Goal: Task Accomplishment & Management: Use online tool/utility

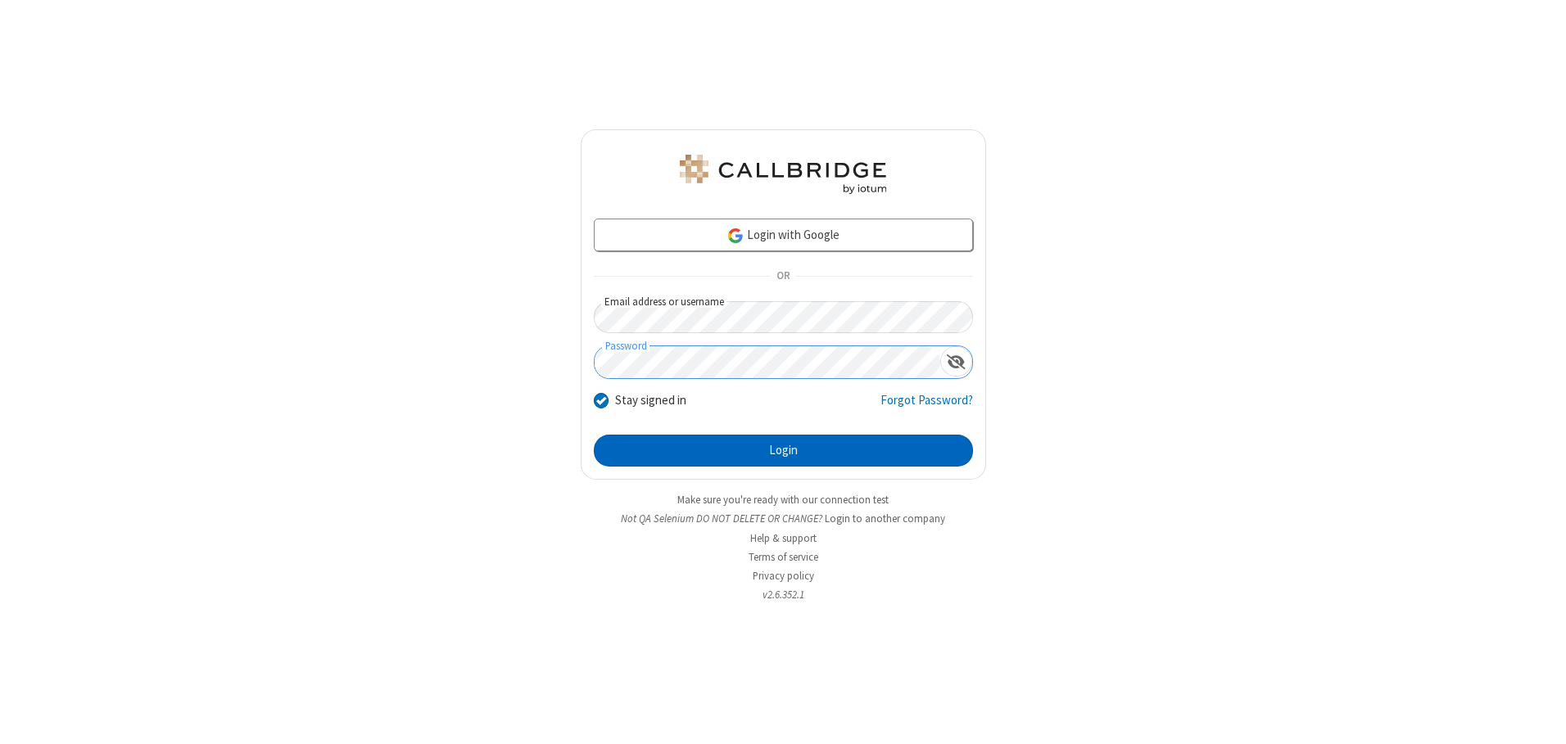
click at [783, 450] on button "Login" at bounding box center [783, 451] width 379 height 33
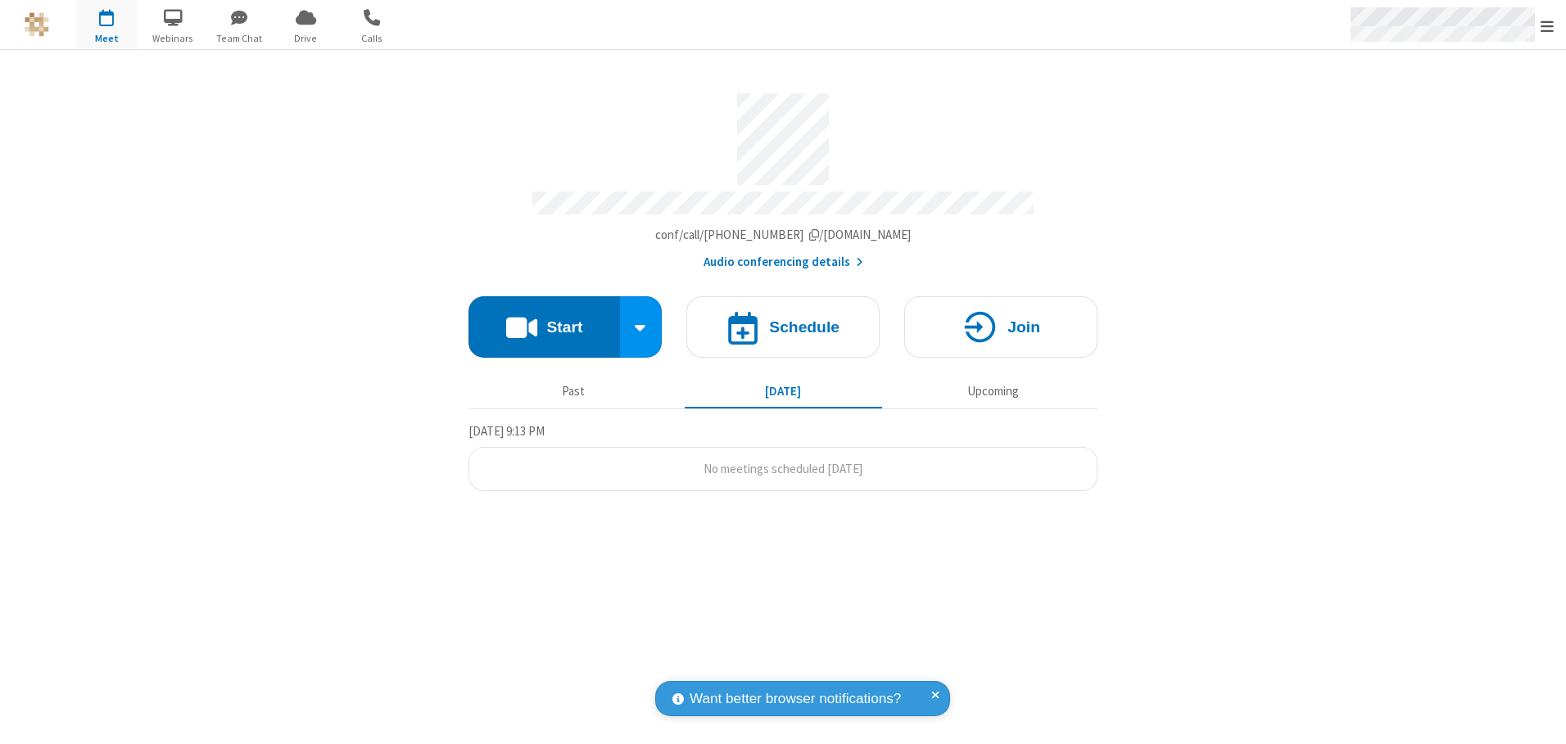
click at [1547, 25] on span "Open menu" at bounding box center [1546, 26] width 13 height 16
click at [106, 25] on span "button" at bounding box center [106, 17] width 61 height 28
click at [783, 321] on h4 "Schedule" at bounding box center [804, 327] width 70 height 16
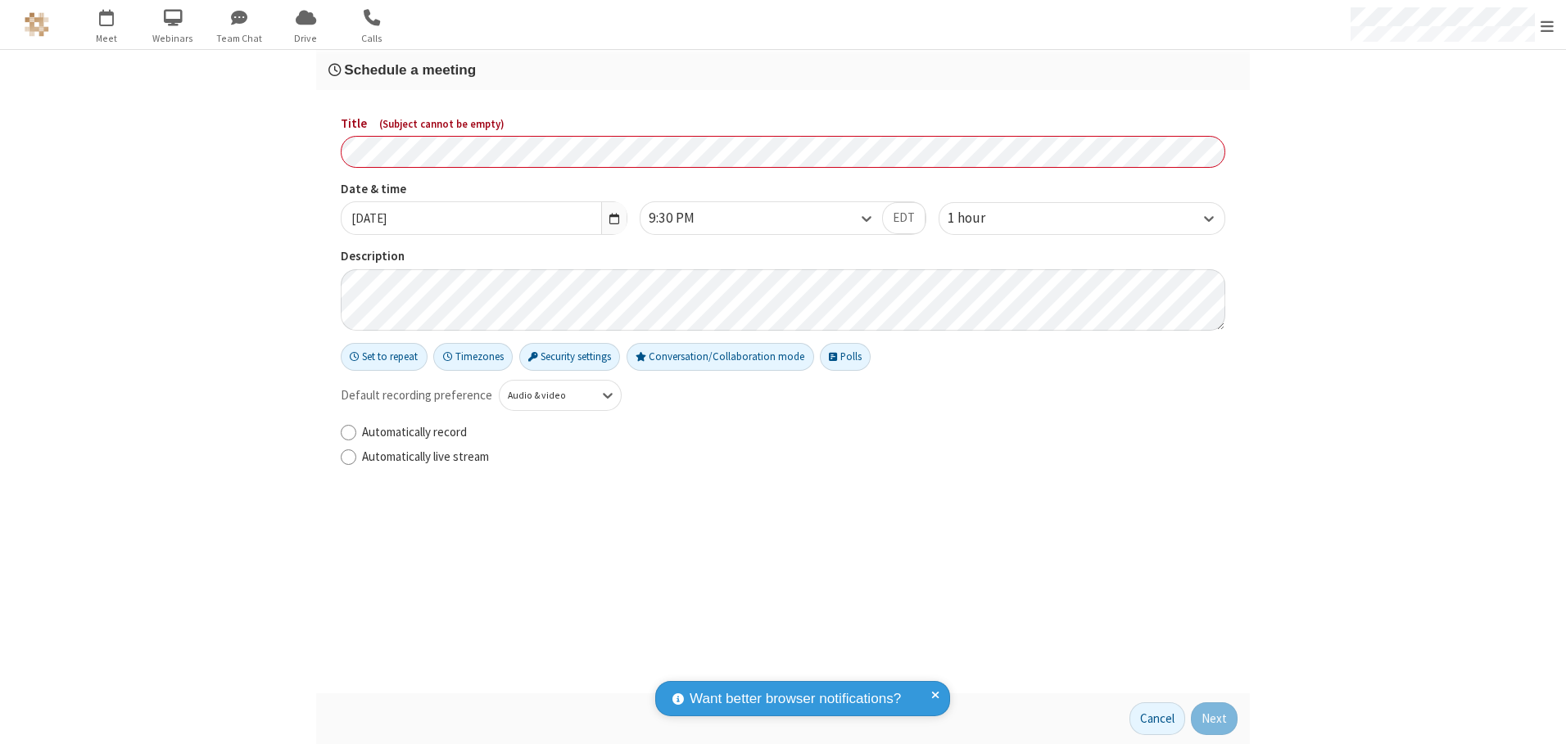
click at [783, 70] on h3 "Schedule a meeting" at bounding box center [782, 70] width 909 height 16
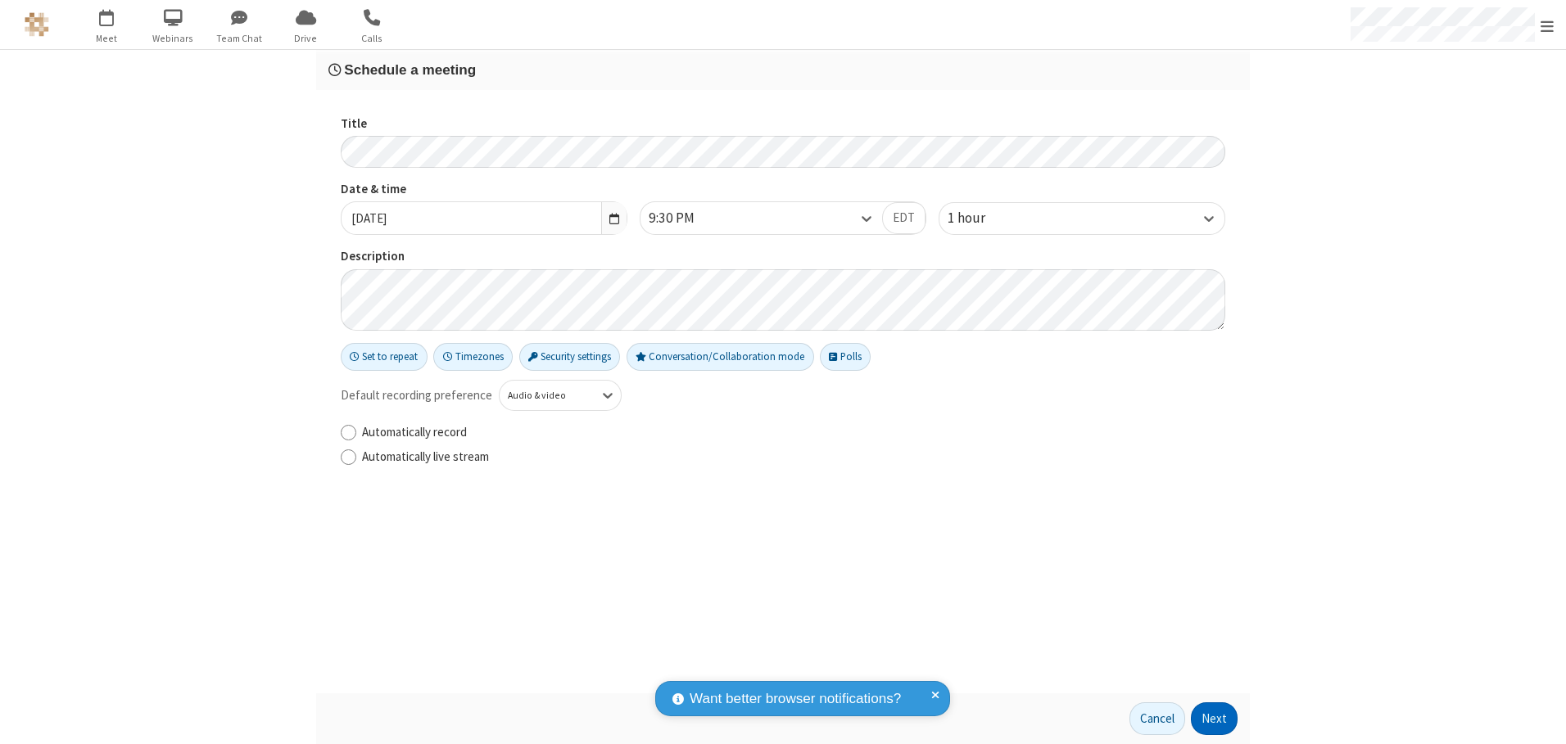
click at [1215, 719] on button "Next" at bounding box center [1214, 719] width 47 height 33
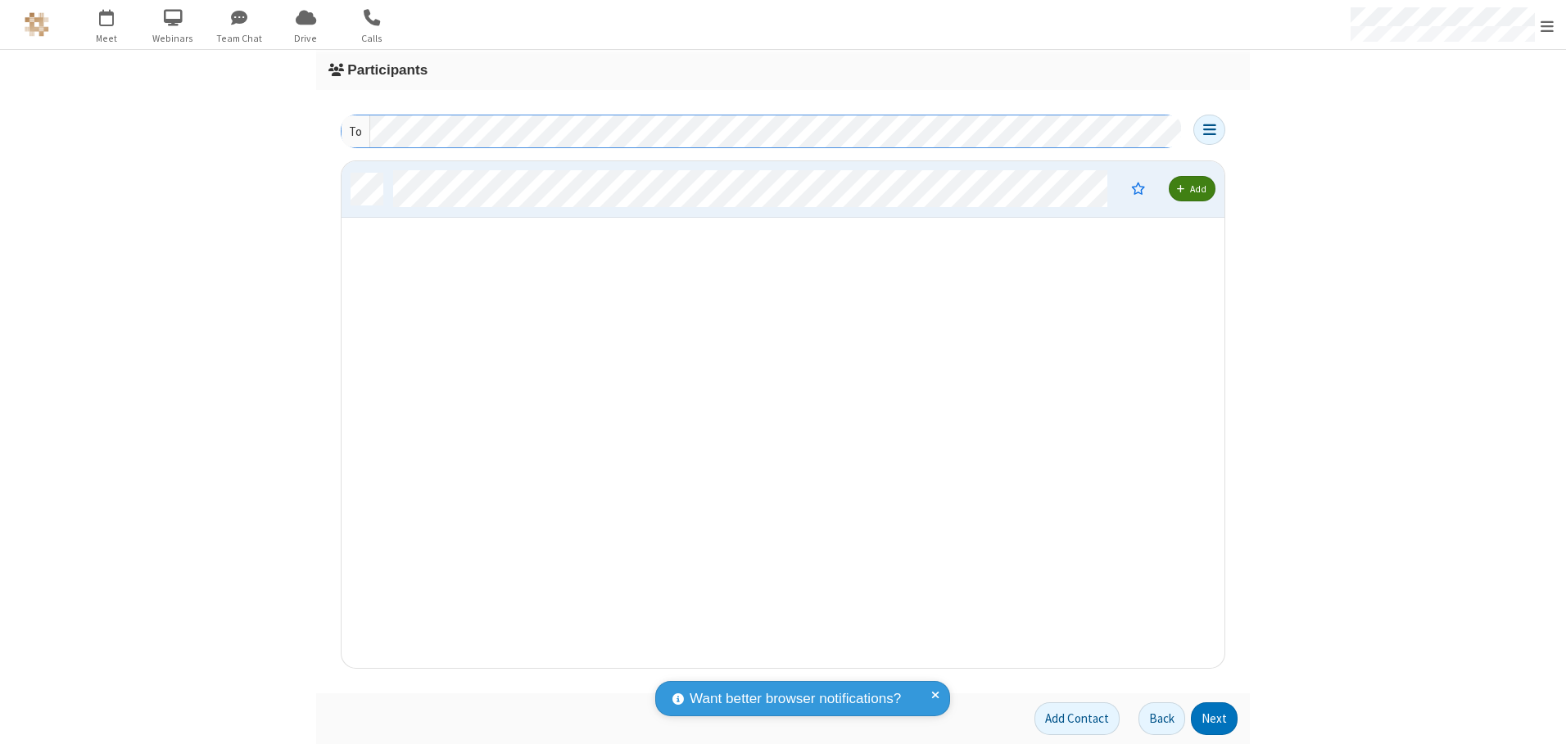
scroll to position [495, 871]
click at [1215, 719] on button "Next" at bounding box center [1214, 719] width 47 height 33
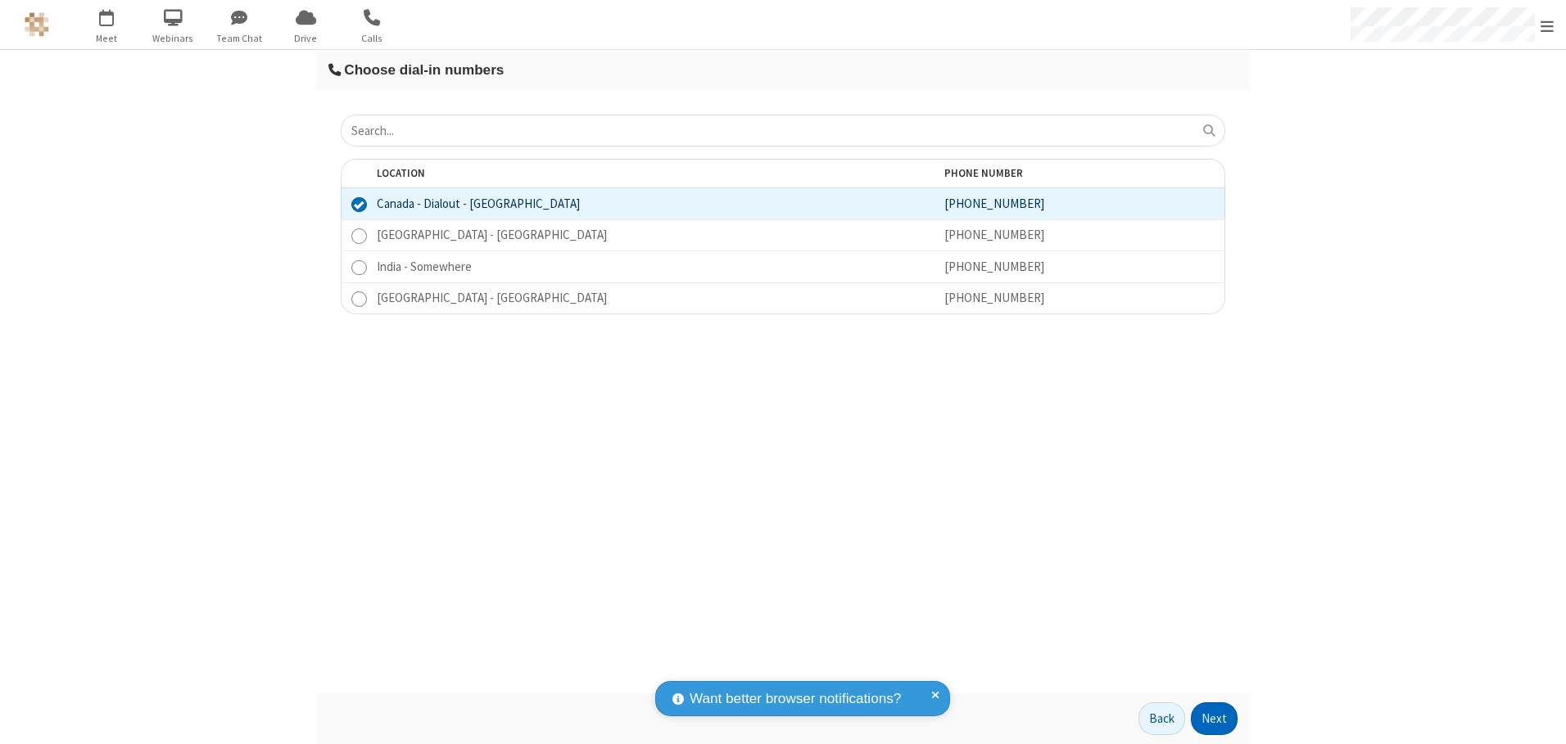
click at [1215, 719] on button "Next" at bounding box center [1214, 719] width 47 height 33
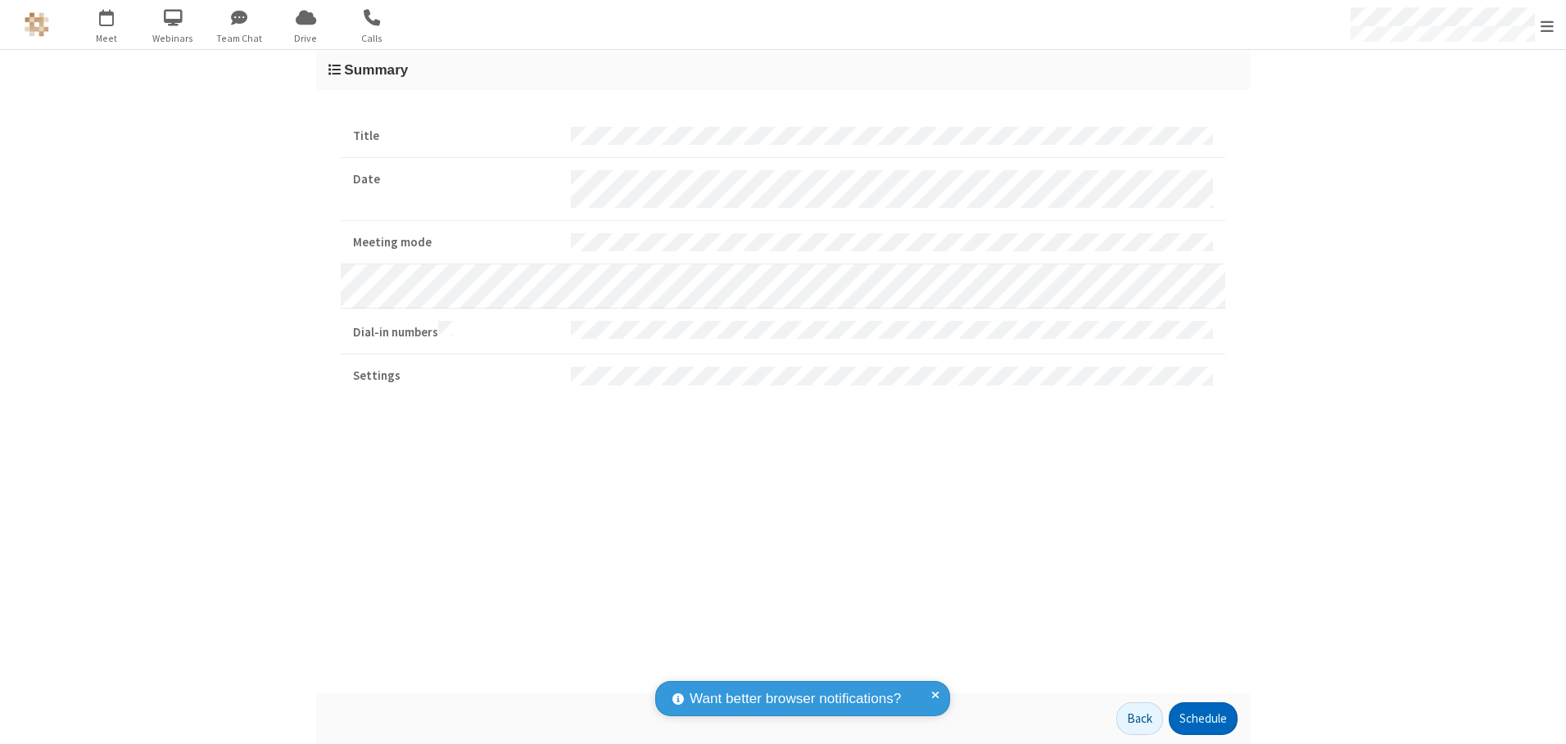
click at [1202, 719] on button "Schedule" at bounding box center [1203, 719] width 69 height 33
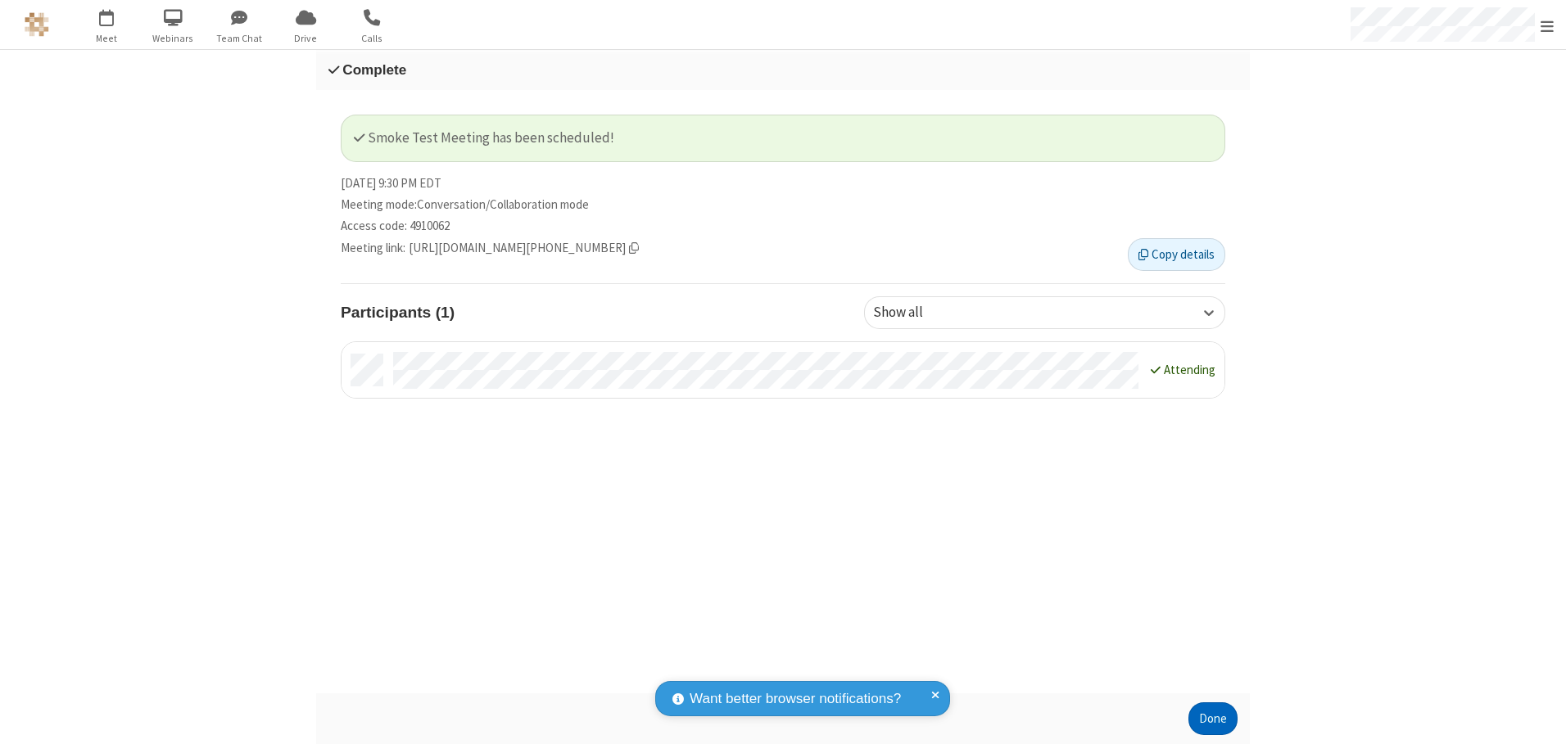
click at [1213, 719] on button "Done" at bounding box center [1212, 719] width 49 height 33
